Goal: Task Accomplishment & Management: Manage account settings

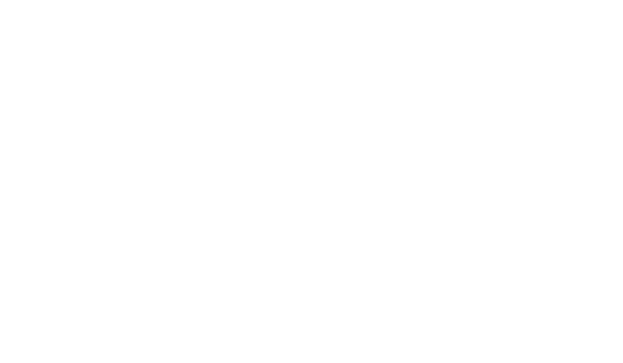
scroll to position [1, 0]
click at [605, 17] on icon "sidemenu" at bounding box center [598, 21] width 13 height 13
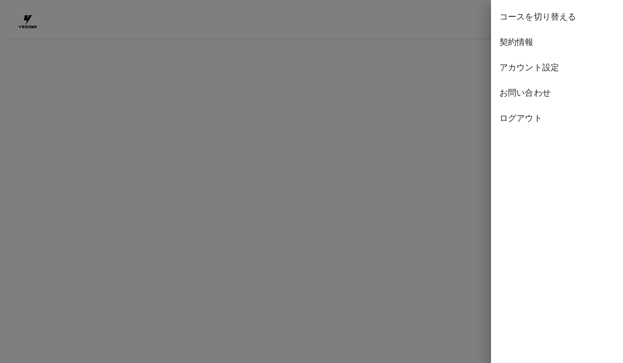
click at [602, 18] on span "コースを切り替える" at bounding box center [556, 17] width 115 height 13
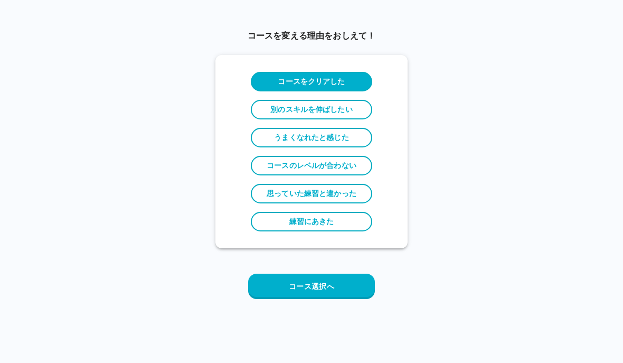
click at [606, 20] on div "コースを変える理由をおしえて！ コースをクリアした 別のスキルを伸ばしたい うまくなれたと感じた コースのレベルが合わない 思っていた練習と違かった 練習にあ…" at bounding box center [311, 169] width 623 height 312
click at [372, 285] on button "コース選択へ" at bounding box center [311, 285] width 127 height 25
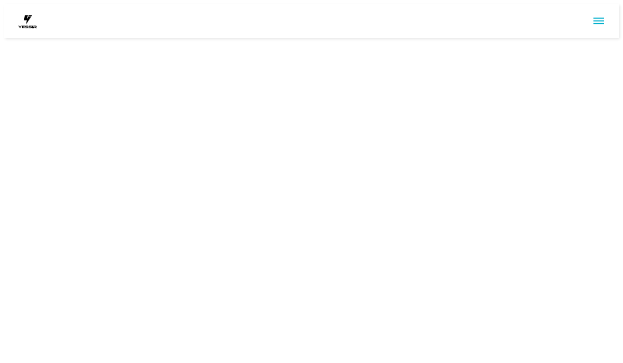
click at [600, 20] on icon "sidemenu" at bounding box center [598, 21] width 11 height 6
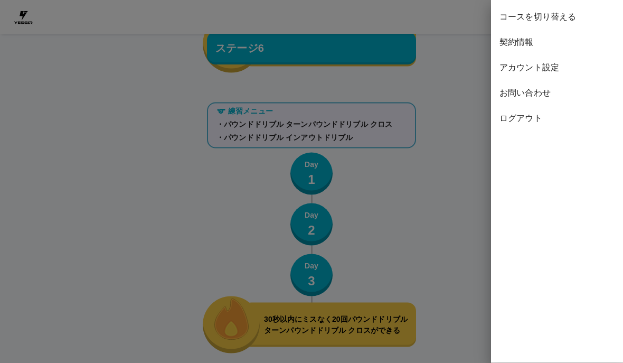
scroll to position [5368, 0]
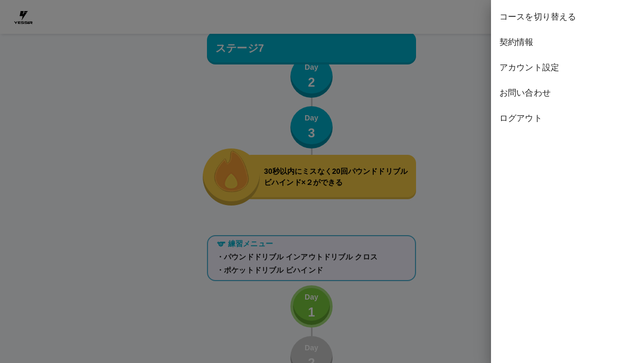
click at [513, 49] on div "契約情報" at bounding box center [557, 42] width 132 height 25
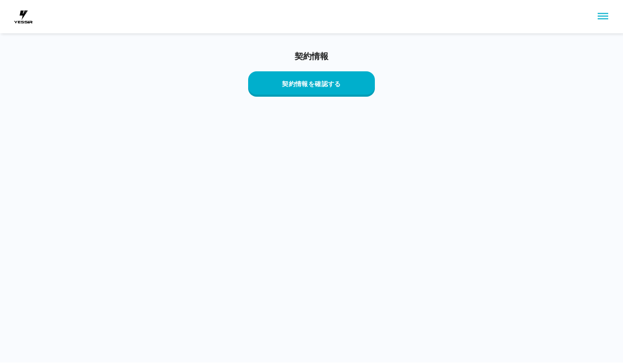
click at [344, 89] on button "契約情報を確認する" at bounding box center [311, 84] width 127 height 25
